Goal: Browse casually

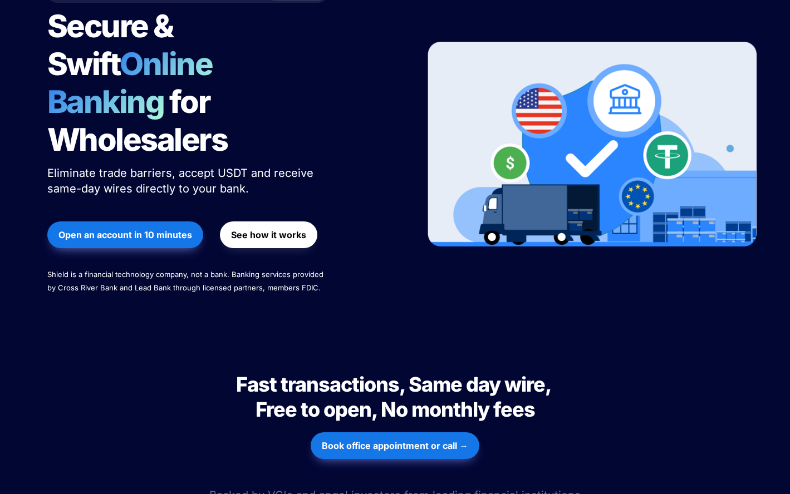
scroll to position [125, 0]
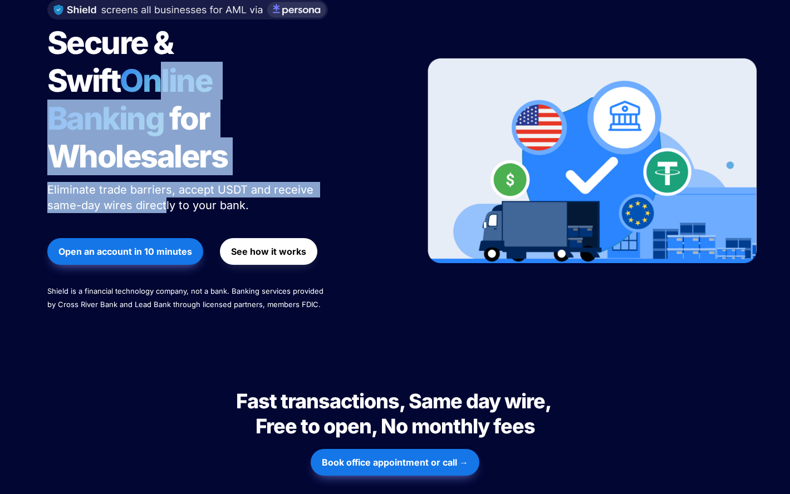
drag, startPoint x: 74, startPoint y: 98, endPoint x: 169, endPoint y: 169, distance: 118.4
click at [163, 166] on div "Secure & Swift Online Banking for Wholesalers Eliminate trade barriers, accept …" at bounding box center [222, 161] width 378 height 345
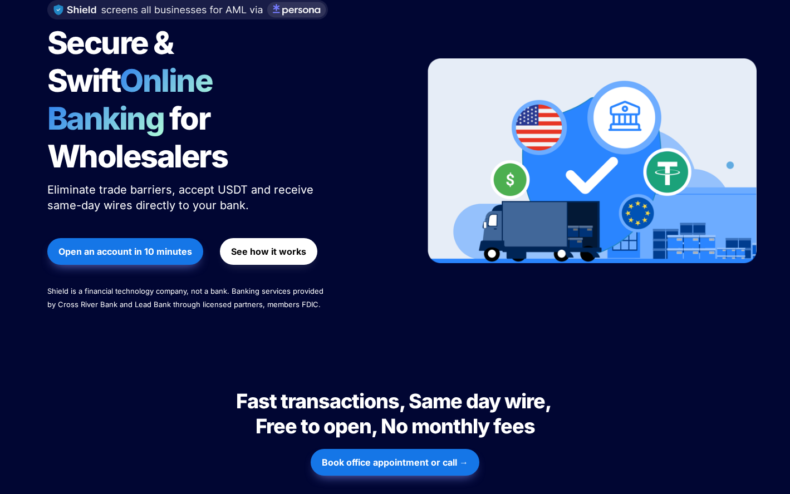
click at [196, 180] on p "Eliminate trade barriers, accept USDT and receive same-day wires directly to yo…" at bounding box center [186, 198] width 278 height 36
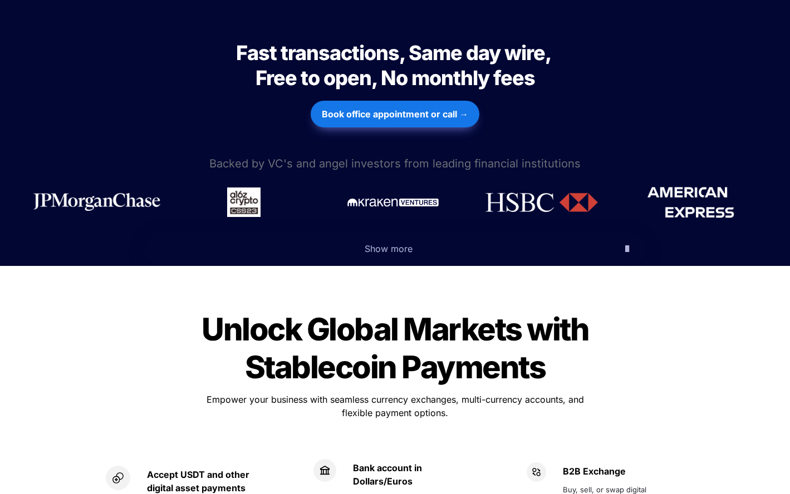
scroll to position [378, 0]
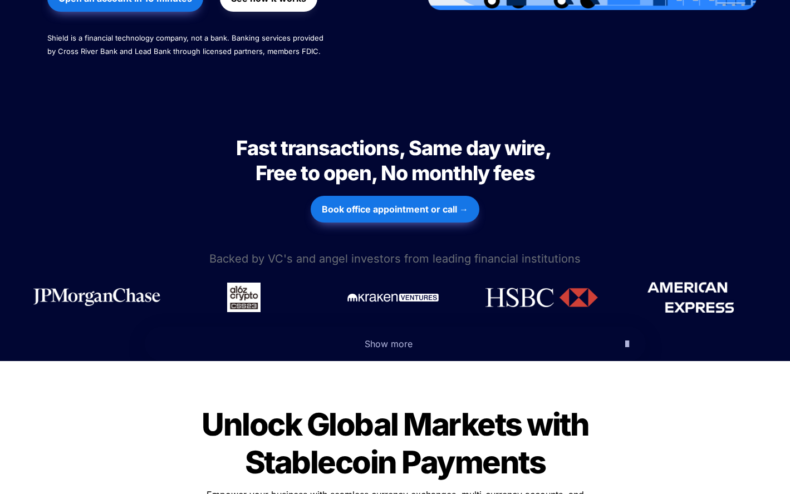
click at [625, 337] on icon "button" at bounding box center [627, 343] width 4 height 13
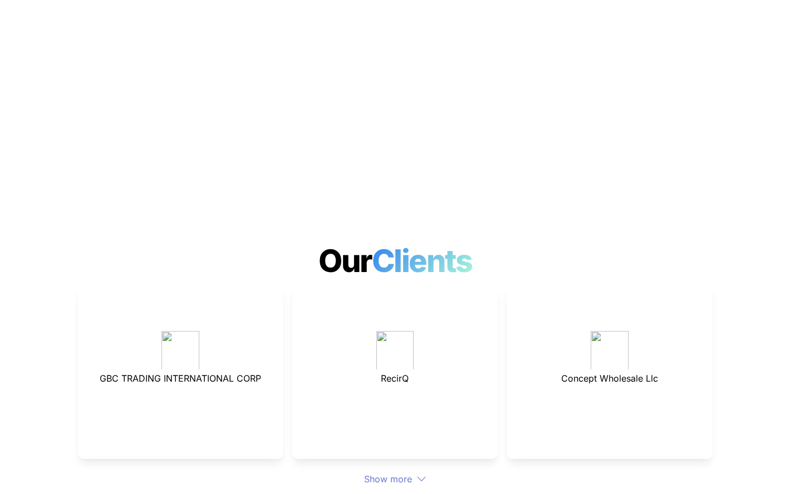
scroll to position [2942, 0]
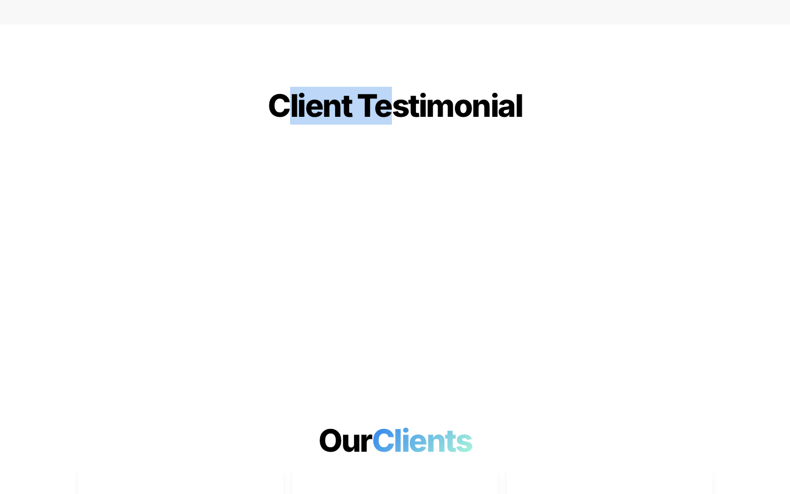
drag, startPoint x: 356, startPoint y: 78, endPoint x: 410, endPoint y: 76, distance: 53.5
click at [397, 87] on span "Client Testimonial" at bounding box center [395, 106] width 254 height 38
click at [410, 87] on span "Client Testimonial" at bounding box center [395, 106] width 254 height 38
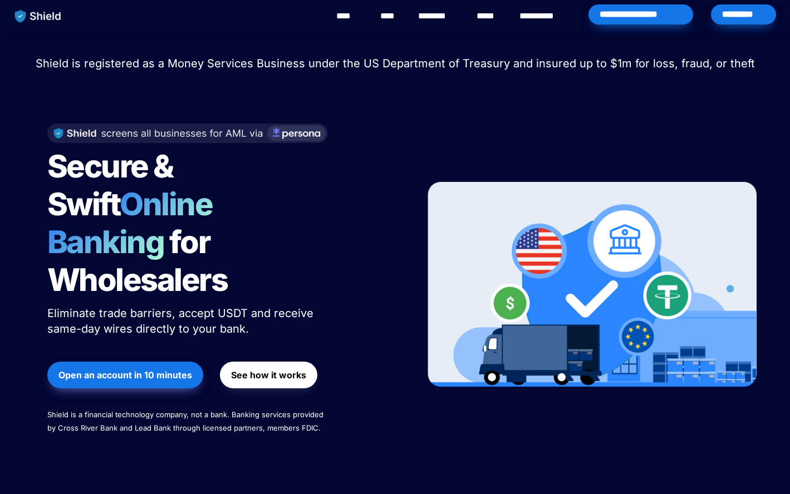
scroll to position [0, 0]
